Goal: Communication & Community: Share content

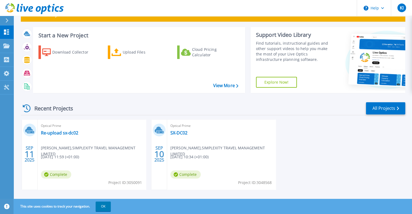
scroll to position [21, 0]
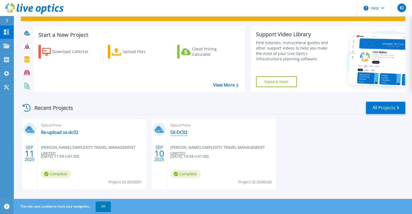
click at [179, 134] on link "SX-DC02" at bounding box center [178, 132] width 17 height 5
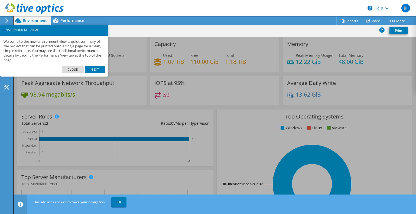
click at [93, 69] on link "Next" at bounding box center [94, 69] width 19 height 7
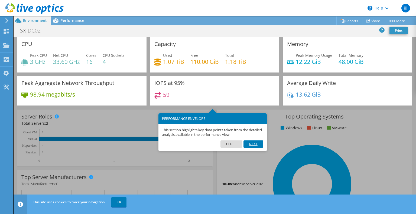
click at [255, 144] on link "Next" at bounding box center [252, 143] width 19 height 7
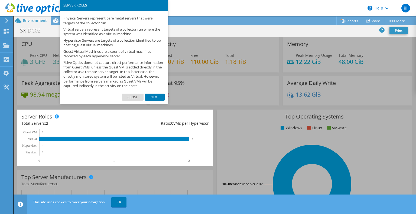
click at [144, 99] on li "Close" at bounding box center [133, 96] width 23 height 5
click at [153, 101] on link "Next" at bounding box center [154, 97] width 19 height 7
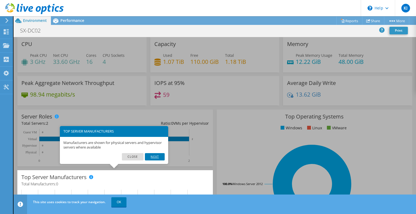
click at [158, 159] on link "Next" at bounding box center [154, 156] width 19 height 7
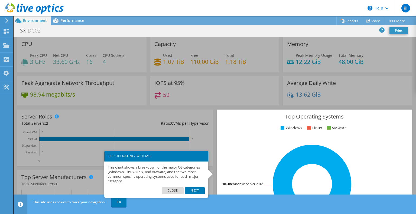
click at [199, 189] on link "Next" at bounding box center [194, 190] width 19 height 7
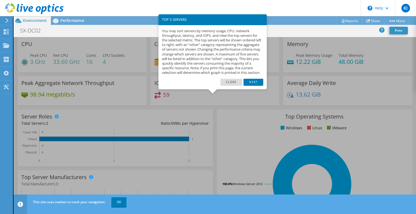
scroll to position [147, 0]
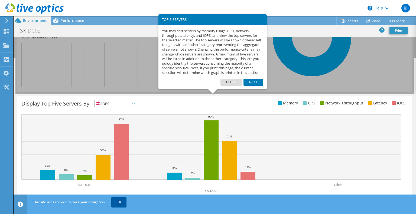
click at [118, 202] on link "OK" at bounding box center [118, 202] width 15 height 10
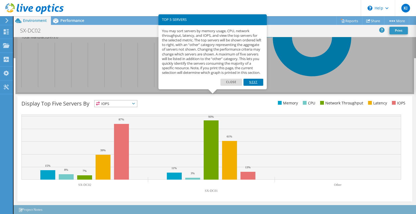
click at [256, 84] on link "Next" at bounding box center [252, 82] width 19 height 7
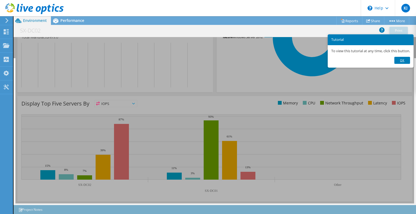
click at [409, 60] on link "Ok" at bounding box center [402, 60] width 16 height 7
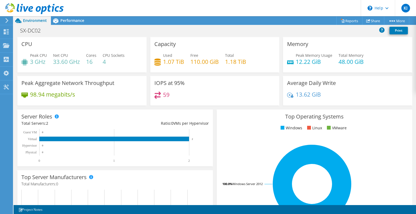
scroll to position [0, 0]
drag, startPoint x: 416, startPoint y: 52, endPoint x: 414, endPoint y: 67, distance: 15.0
click at [414, 67] on div "CPU Peak CPU 3 GHz Net CPU 33.60 GHz Cores 16 CPU Sockets 4 Capacity Used 1.07 …" at bounding box center [215, 121] width 402 height 168
click at [378, 22] on link "Share" at bounding box center [373, 21] width 22 height 8
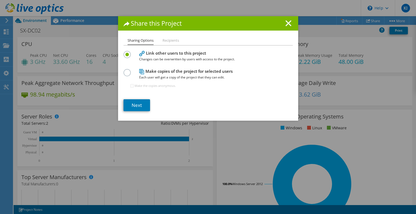
click at [174, 42] on li "Recipients" at bounding box center [170, 40] width 17 height 7
click at [142, 99] on link "Next" at bounding box center [136, 105] width 27 height 12
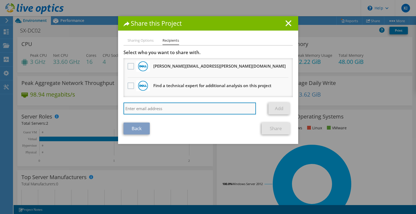
click at [151, 107] on input "search" at bounding box center [189, 109] width 133 height 12
type input "garry.wise@lumibyte.com"
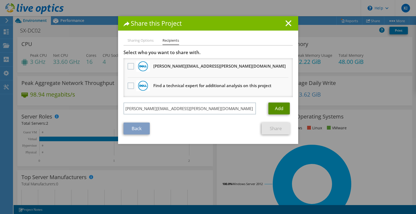
click at [270, 105] on link "Add" at bounding box center [278, 109] width 21 height 12
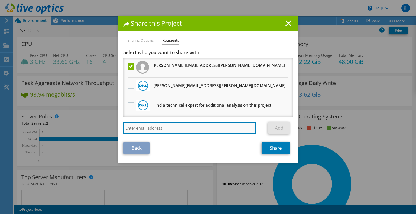
click at [169, 126] on input "search" at bounding box center [189, 128] width 133 height 12
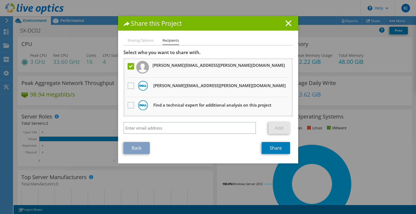
click at [239, 142] on div "Back Share" at bounding box center [207, 148] width 169 height 12
click at [272, 147] on link "Share" at bounding box center [276, 148] width 28 height 12
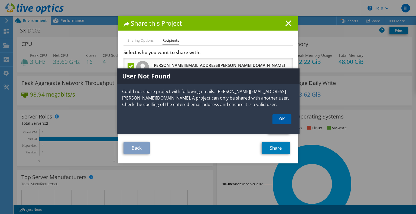
click at [285, 123] on link "OK" at bounding box center [281, 119] width 19 height 10
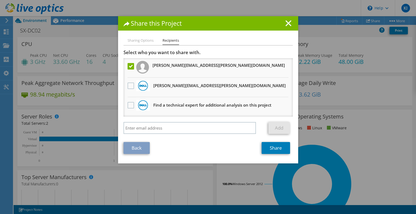
click at [130, 66] on label at bounding box center [132, 66] width 8 height 6
click at [0, 0] on input "checkbox" at bounding box center [0, 0] width 0 height 0
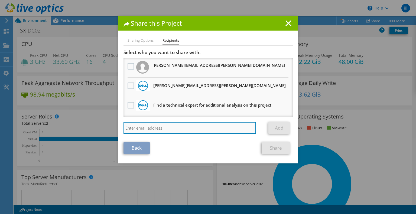
click at [139, 123] on input "search" at bounding box center [189, 128] width 133 height 12
click at [198, 129] on input "search" at bounding box center [189, 128] width 133 height 12
paste input "george.crimmen@cyberfortgroup.com"
type input "george.crimmen@cyberfortgroup.com"
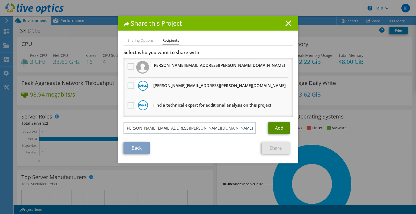
click at [274, 127] on link "Add" at bounding box center [278, 128] width 21 height 12
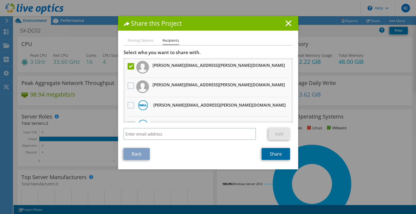
click at [272, 153] on link "Share" at bounding box center [276, 154] width 28 height 12
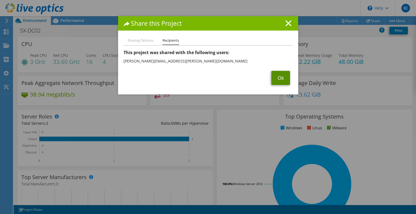
click at [272, 80] on link "Ok" at bounding box center [280, 78] width 19 height 14
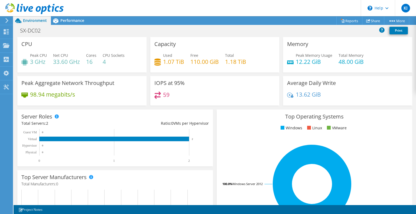
scroll to position [87, 0]
